Goal: Transaction & Acquisition: Download file/media

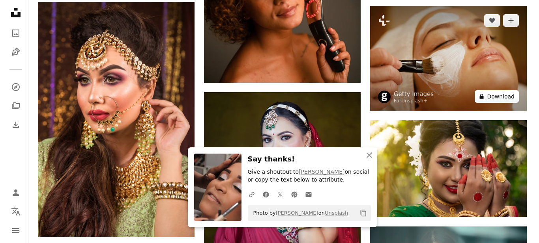
scroll to position [4843, 0]
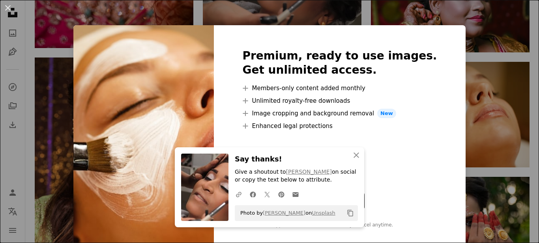
click at [116, 112] on img at bounding box center [143, 138] width 140 height 227
click at [355, 153] on icon "button" at bounding box center [356, 156] width 6 height 6
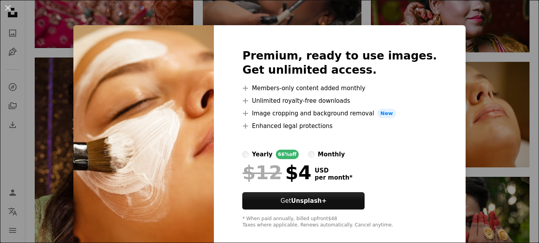
click at [177, 145] on img at bounding box center [143, 138] width 140 height 227
click at [7, 7] on button "An X shape" at bounding box center [7, 7] width 9 height 9
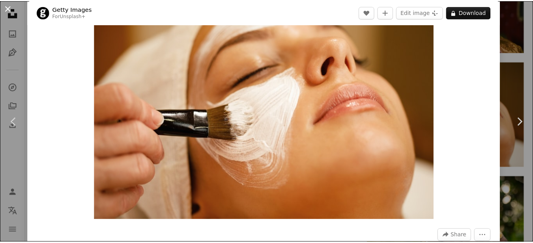
scroll to position [95, 0]
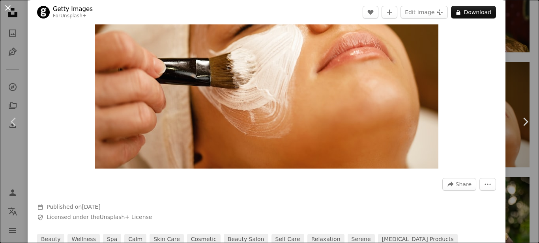
click at [7, 9] on button "An X shape" at bounding box center [7, 7] width 9 height 9
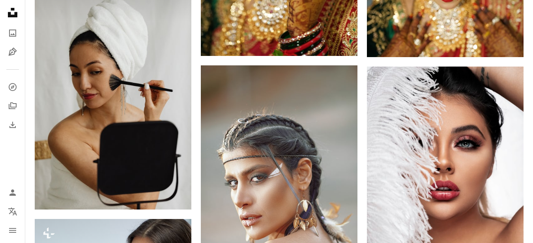
scroll to position [5474, 0]
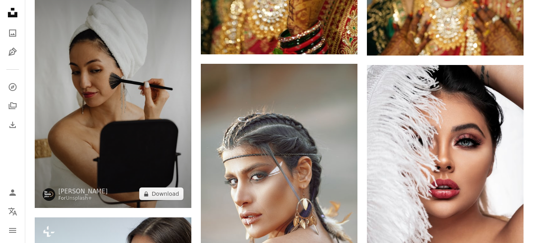
click at [125, 101] on img at bounding box center [113, 91] width 157 height 235
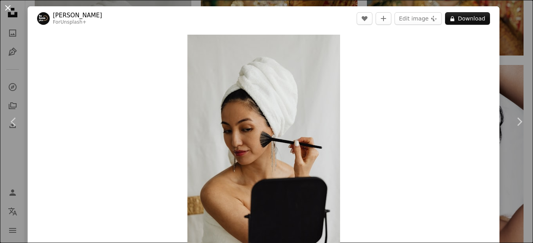
click at [9, 10] on button "An X shape" at bounding box center [7, 7] width 9 height 9
